Goal: Share content

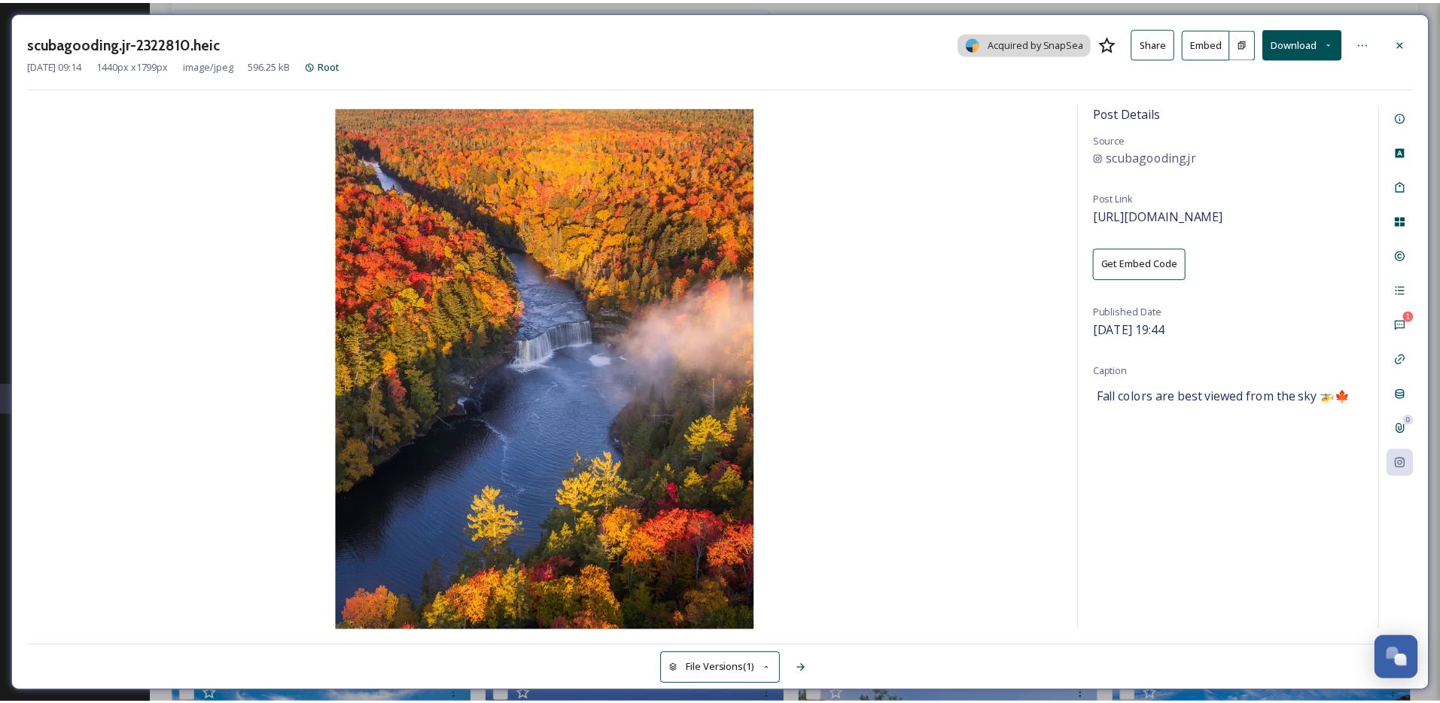
scroll to position [4427, 0]
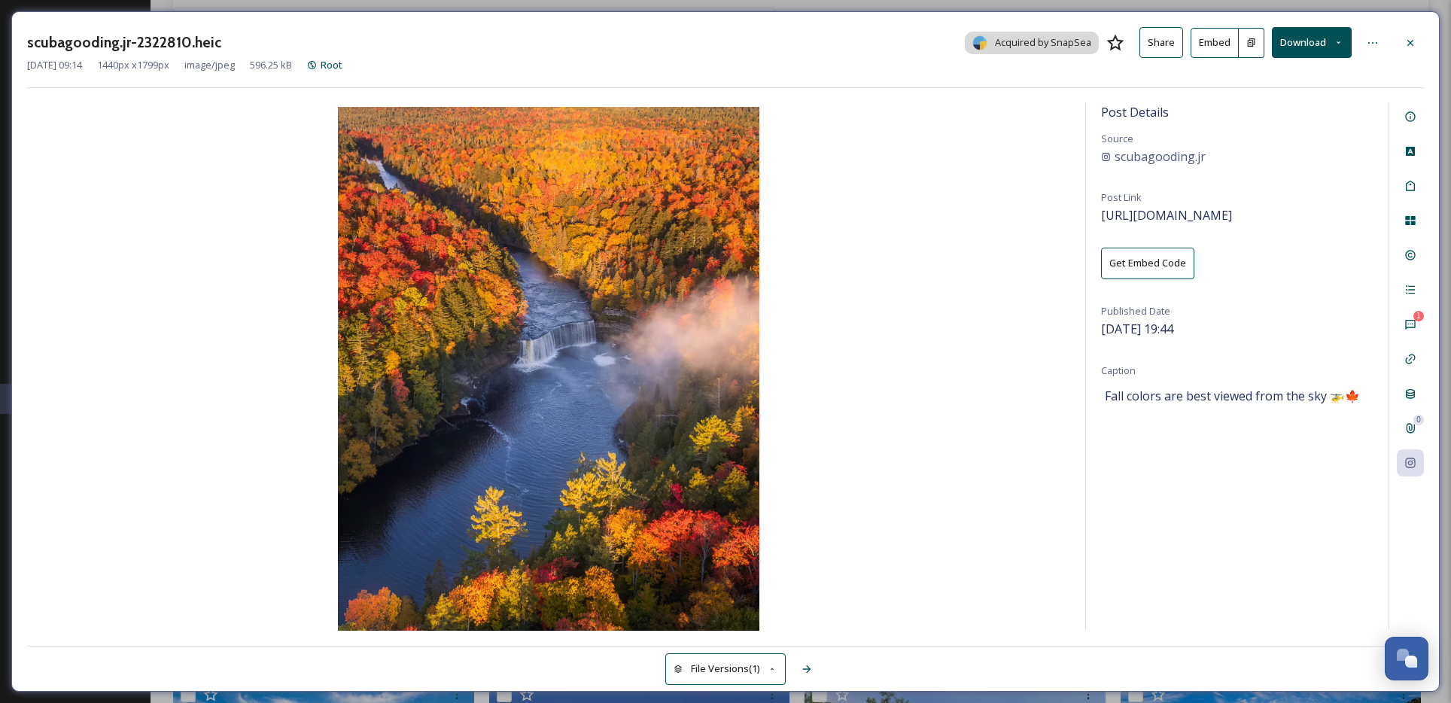
click at [1413, 32] on div at bounding box center [1410, 42] width 27 height 27
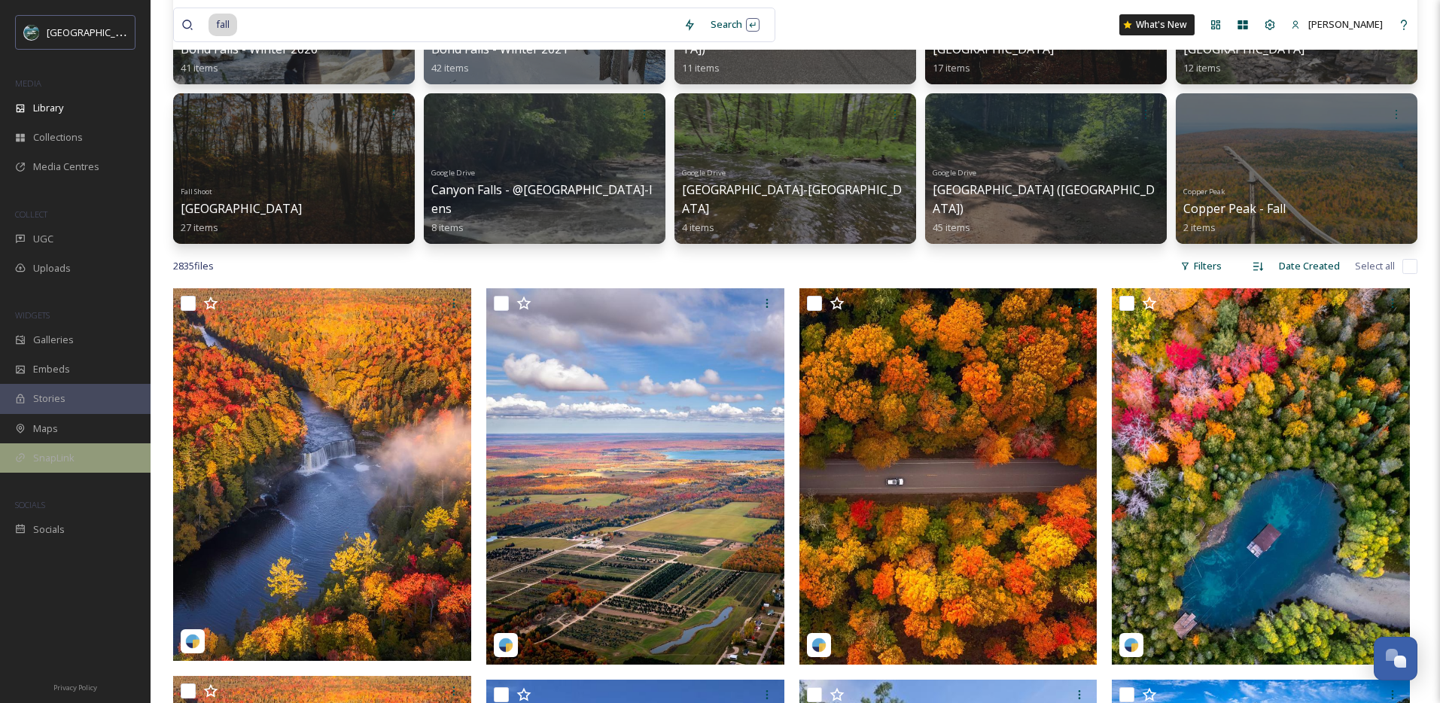
click at [90, 452] on div "SnapLink" at bounding box center [75, 457] width 151 height 29
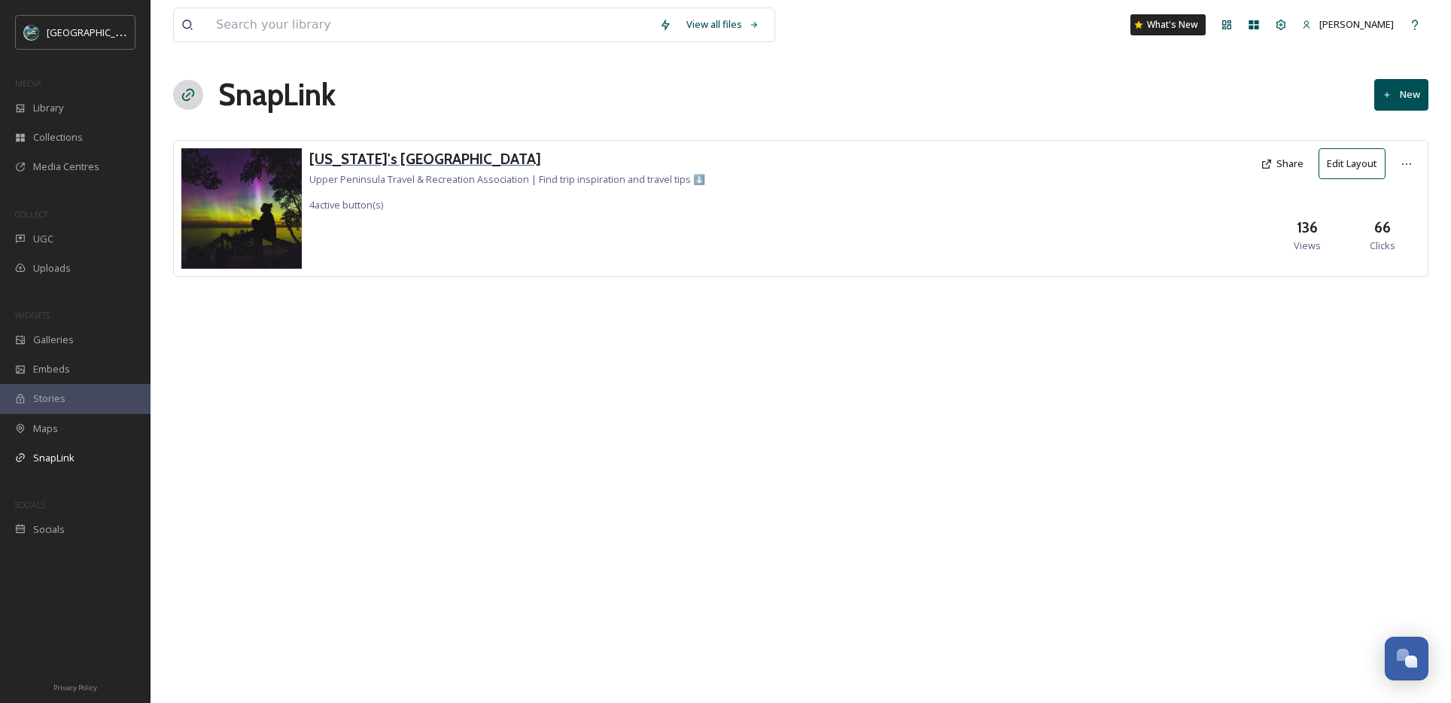
click at [394, 150] on h3 "[US_STATE]'s [GEOGRAPHIC_DATA]" at bounding box center [507, 159] width 396 height 22
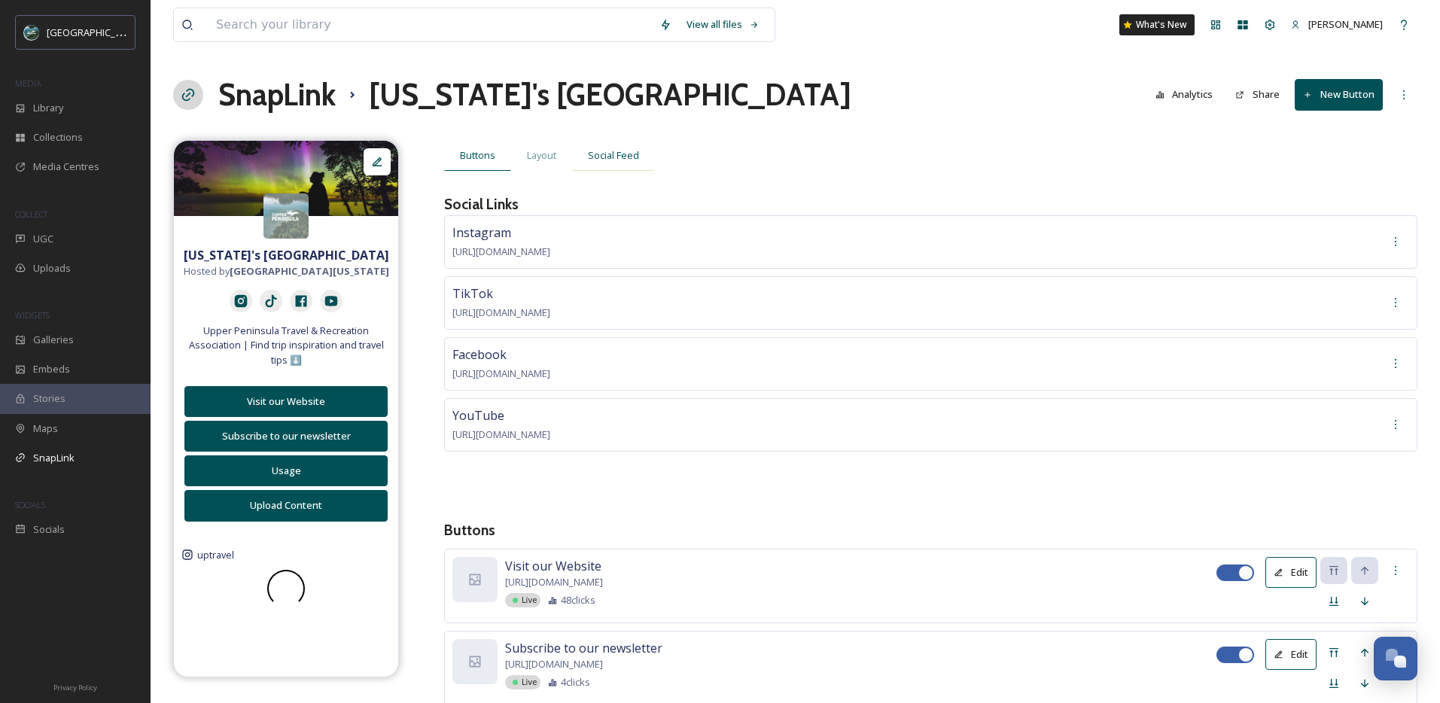
click at [611, 157] on span "Social Feed" at bounding box center [613, 155] width 51 height 14
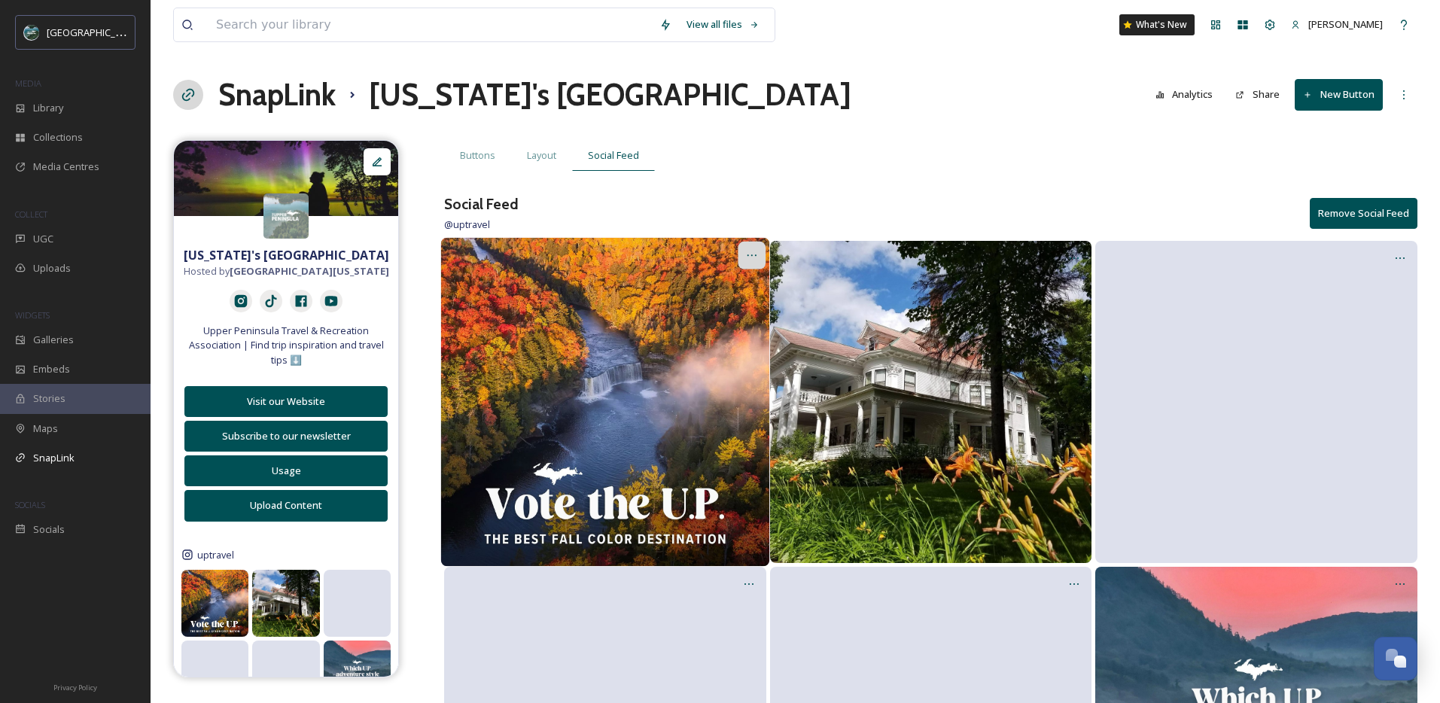
click at [750, 253] on icon at bounding box center [751, 255] width 12 height 12
click at [741, 309] on div "Edit Post" at bounding box center [735, 319] width 60 height 30
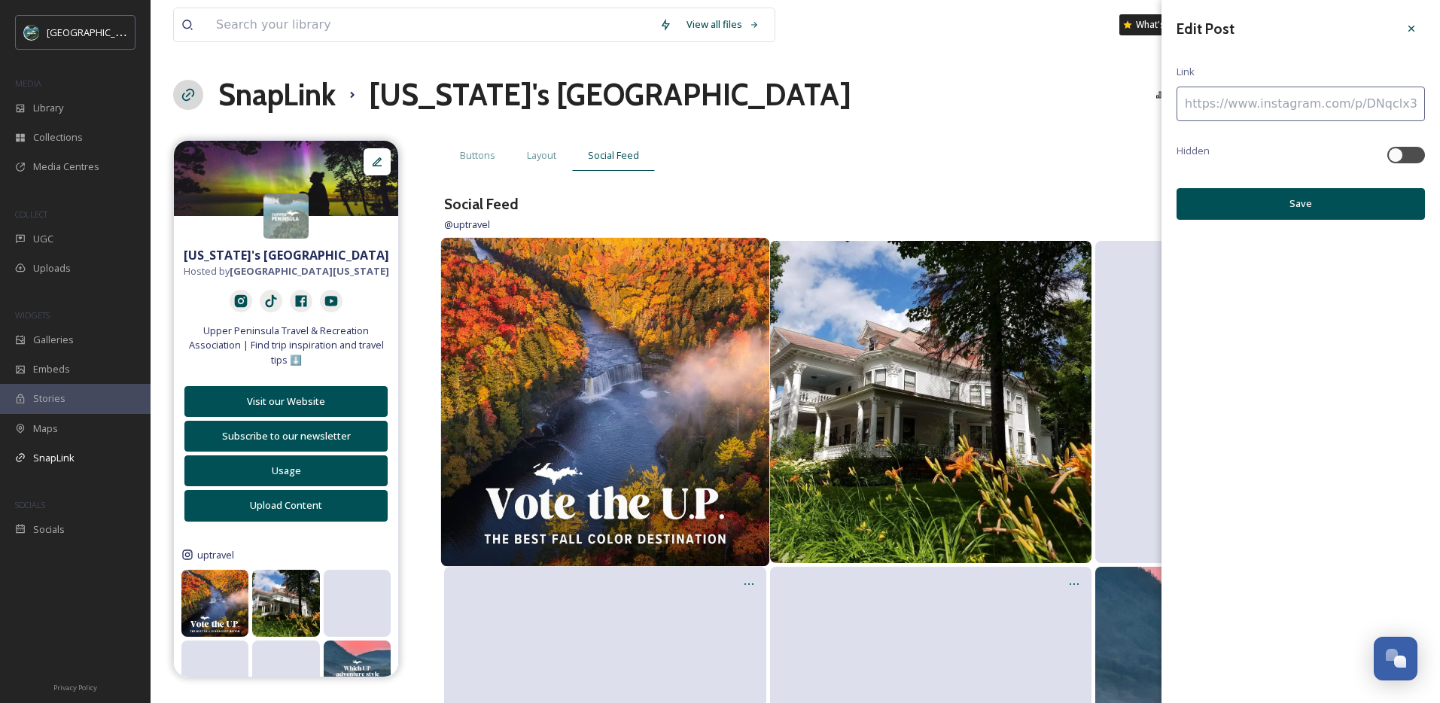
click at [1252, 96] on input at bounding box center [1300, 104] width 248 height 35
paste input "[URL][DOMAIN_NAME][US_STATE]"
type input "[URL][DOMAIN_NAME][US_STATE]"
click at [1271, 193] on button "Save" at bounding box center [1300, 203] width 248 height 31
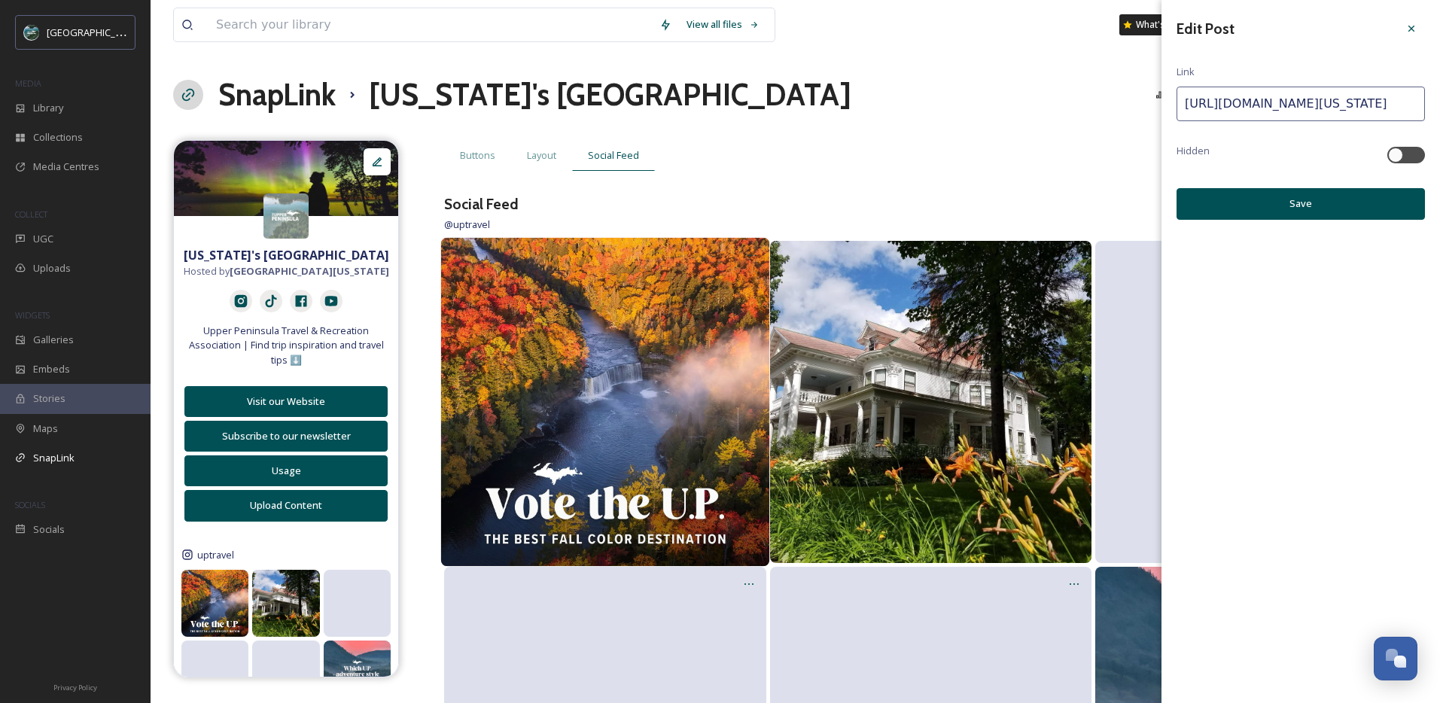
scroll to position [0, 0]
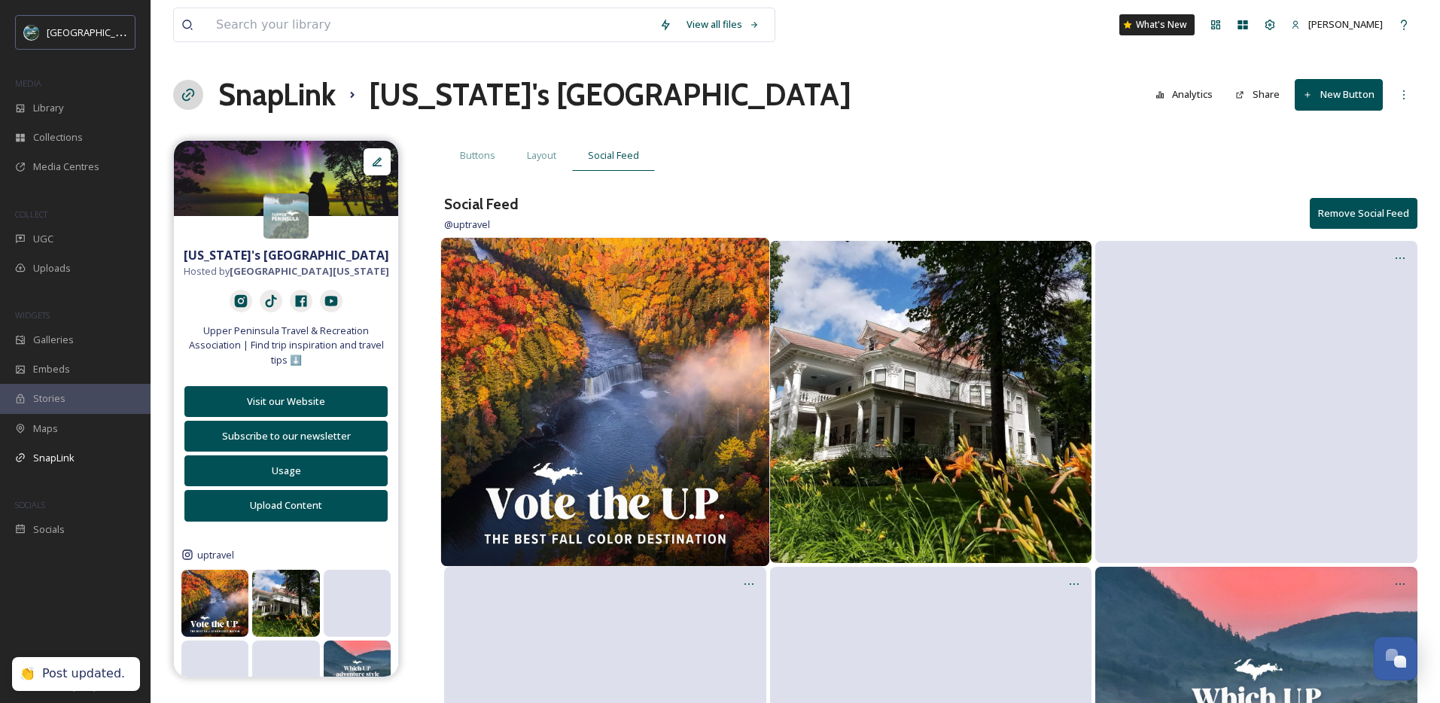
click at [986, 148] on div "Buttons Layout Social Feed" at bounding box center [930, 155] width 973 height 31
